Goal: Navigation & Orientation: Understand site structure

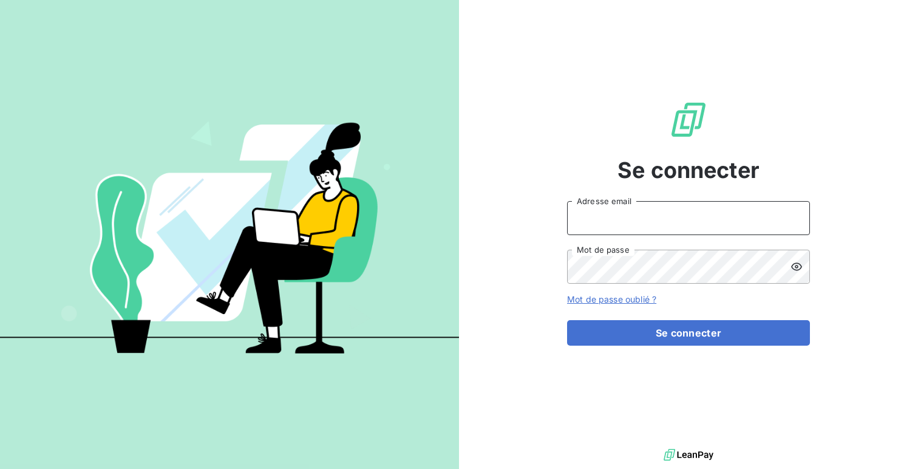
click at [580, 226] on input "Adresse email" at bounding box center [688, 218] width 243 height 34
type input "admin@wegiva"
click at [567, 320] on button "Se connecter" at bounding box center [688, 332] width 243 height 25
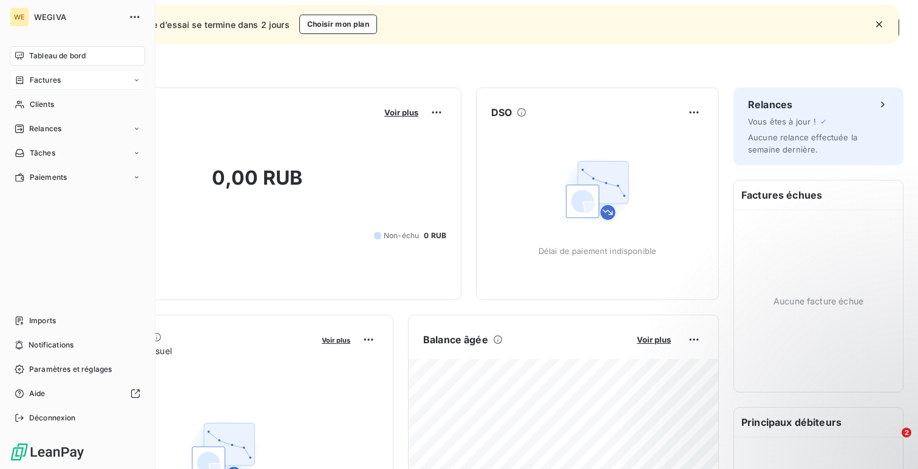
click at [58, 84] on span "Factures" at bounding box center [45, 80] width 31 height 11
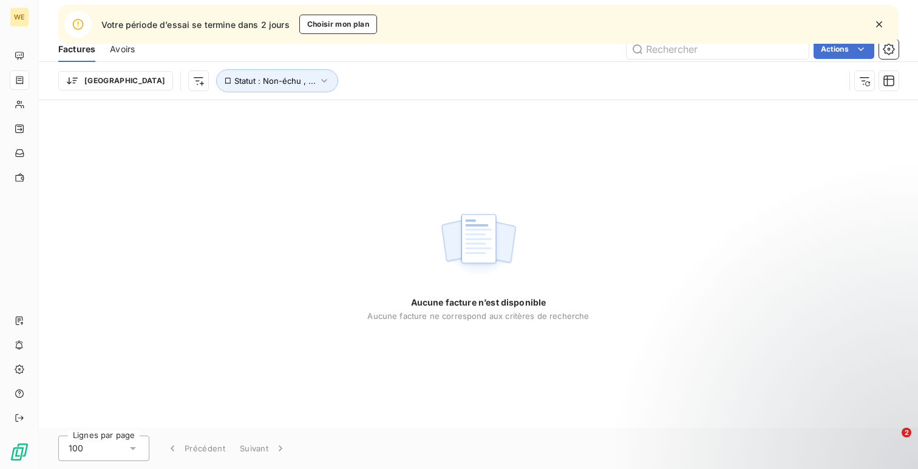
click at [890, 21] on button "button" at bounding box center [879, 24] width 27 height 27
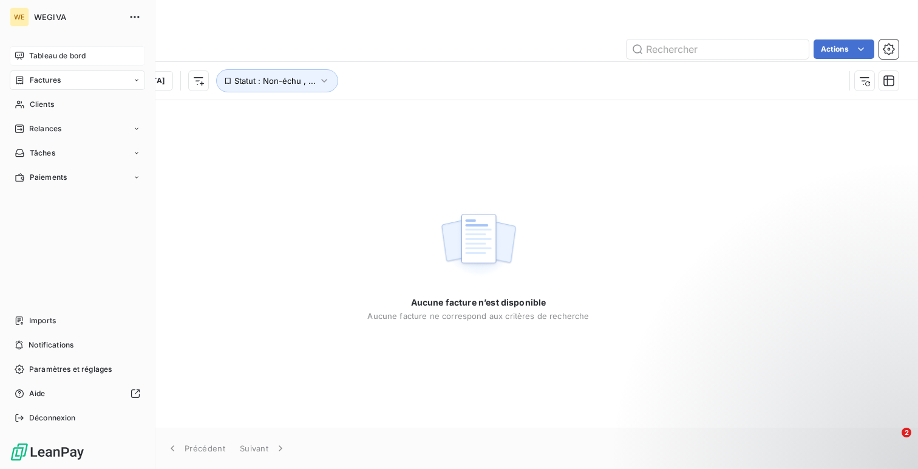
click at [38, 51] on span "Tableau de bord" at bounding box center [57, 55] width 56 height 11
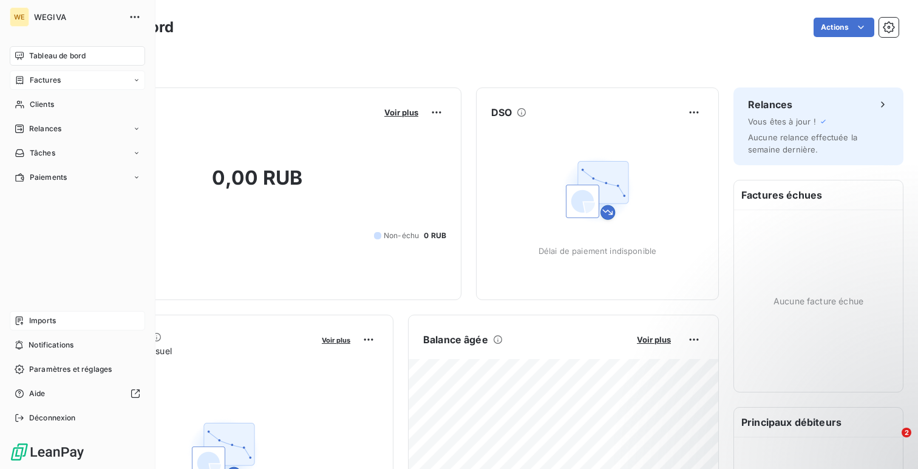
click at [72, 320] on div "Imports" at bounding box center [77, 320] width 135 height 19
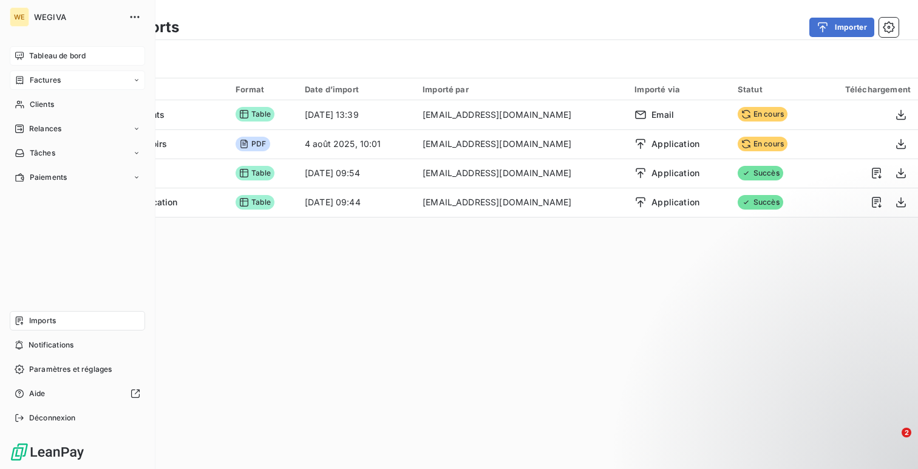
click at [21, 55] on icon at bounding box center [20, 56] width 10 height 10
